Goal: Transaction & Acquisition: Purchase product/service

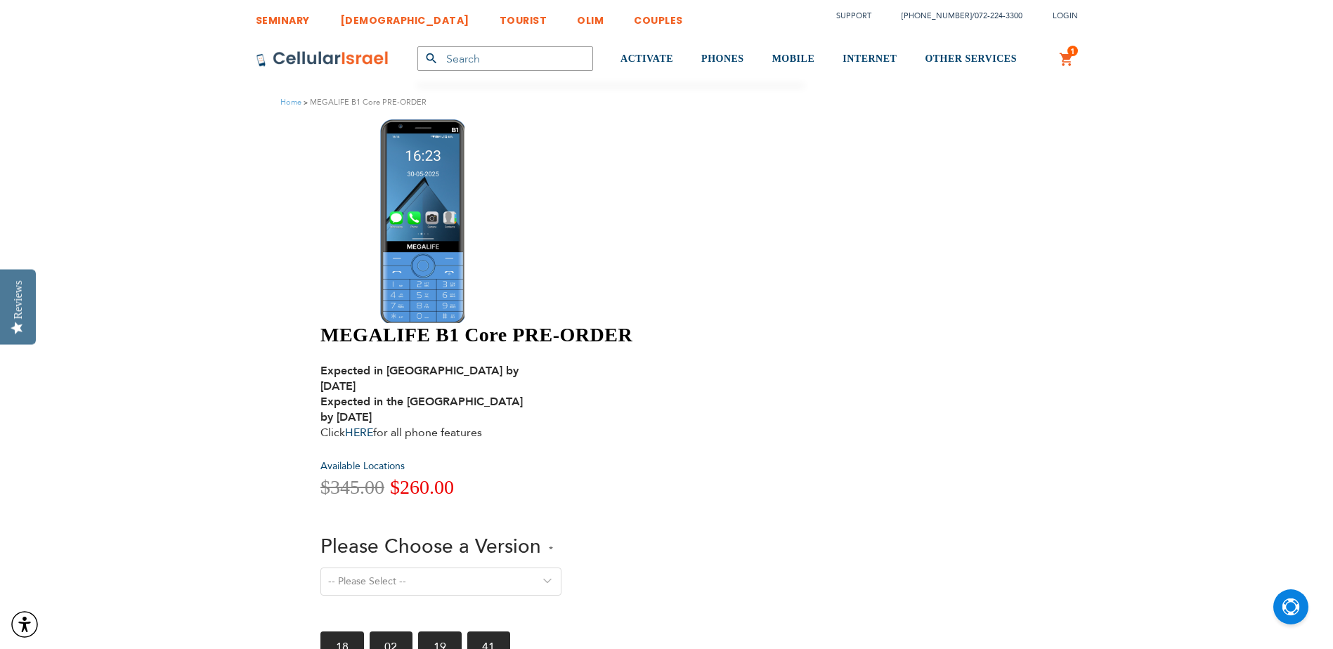
click at [561, 568] on select "-- Please Select -- Version 1. Talk - Voice only, no texting Version 2. Text - …" at bounding box center [440, 582] width 241 height 28
click at [618, 568] on div "-- Please Select -- Version 1. Talk - Voice only, no texting Version 2. Text - …" at bounding box center [566, 591] width 493 height 46
click at [561, 568] on select "-- Please Select -- Version 1. Talk - Voice only, no texting Version 2. Text - …" at bounding box center [440, 582] width 241 height 28
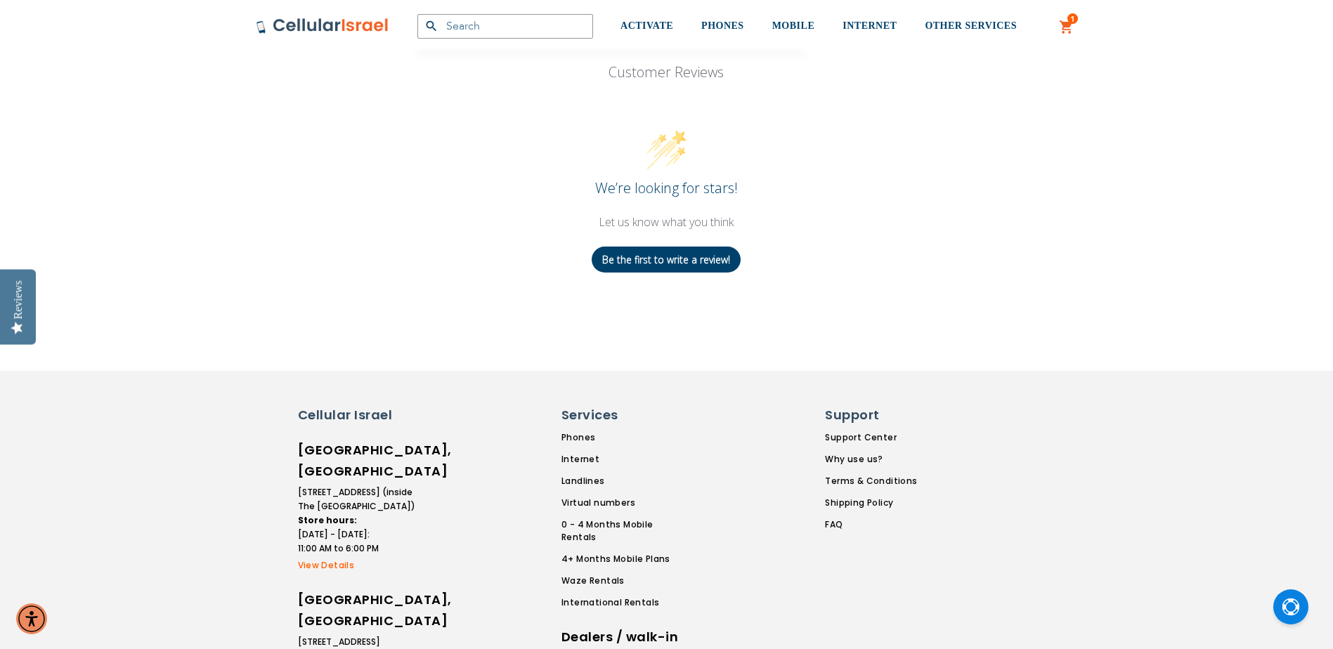
scroll to position [1270, 0]
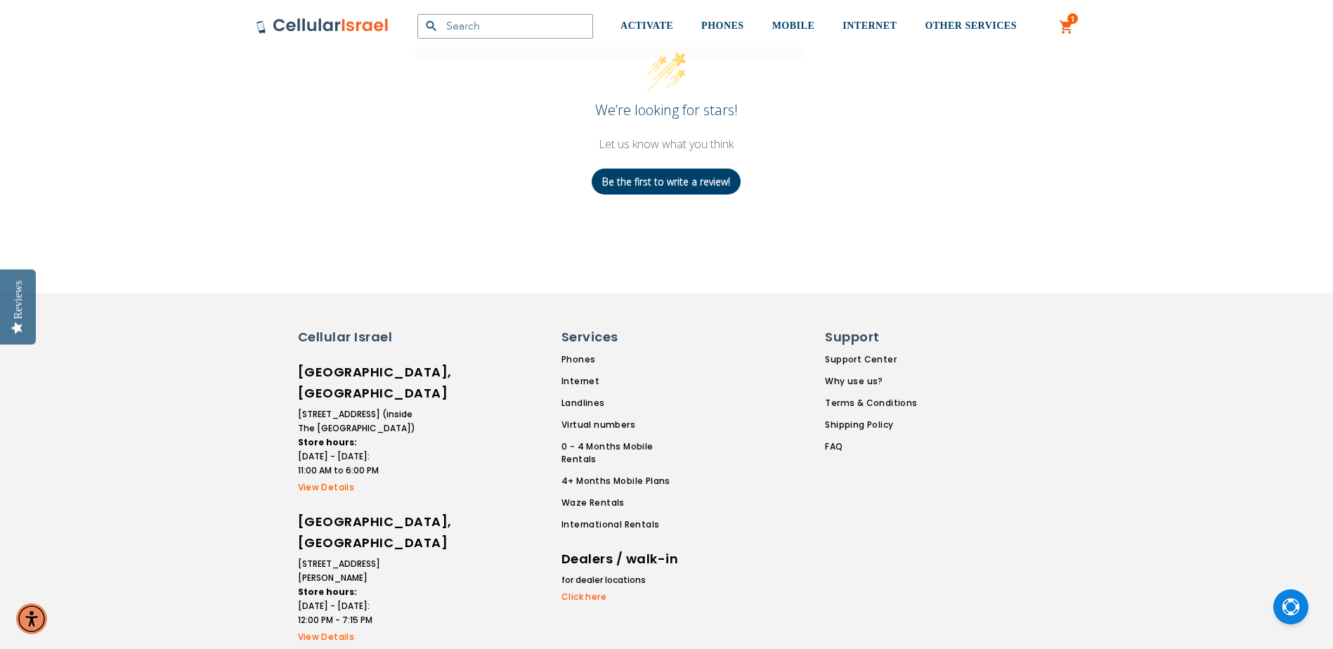
drag, startPoint x: 353, startPoint y: 461, endPoint x: 526, endPoint y: 458, distance: 173.6
click at [526, 458] on div at bounding box center [504, 581] width 116 height 507
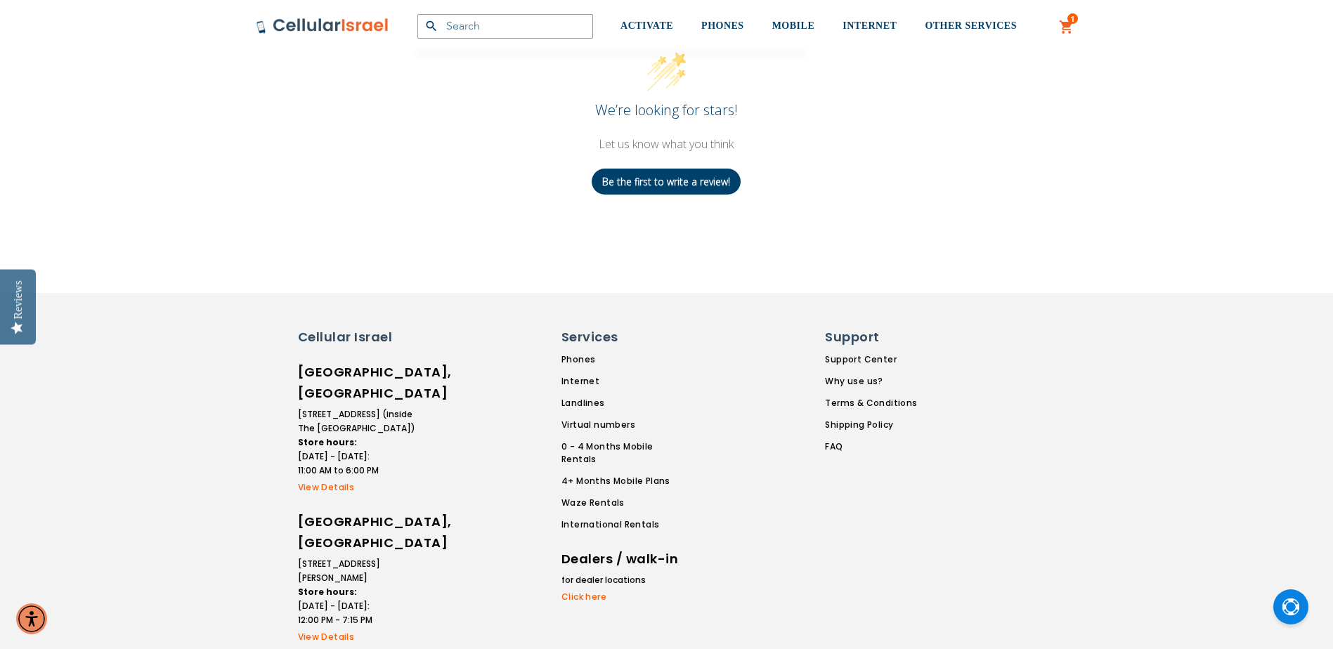
drag, startPoint x: 343, startPoint y: 457, endPoint x: 581, endPoint y: 437, distance: 239.0
click at [581, 437] on div "Services Phones Internet Landlines Virtual numbers 0 - 4 Months Mobile Rentals …" at bounding box center [635, 581] width 148 height 507
click at [325, 481] on link "View Details" at bounding box center [357, 487] width 119 height 13
